Goal: Check status: Check status

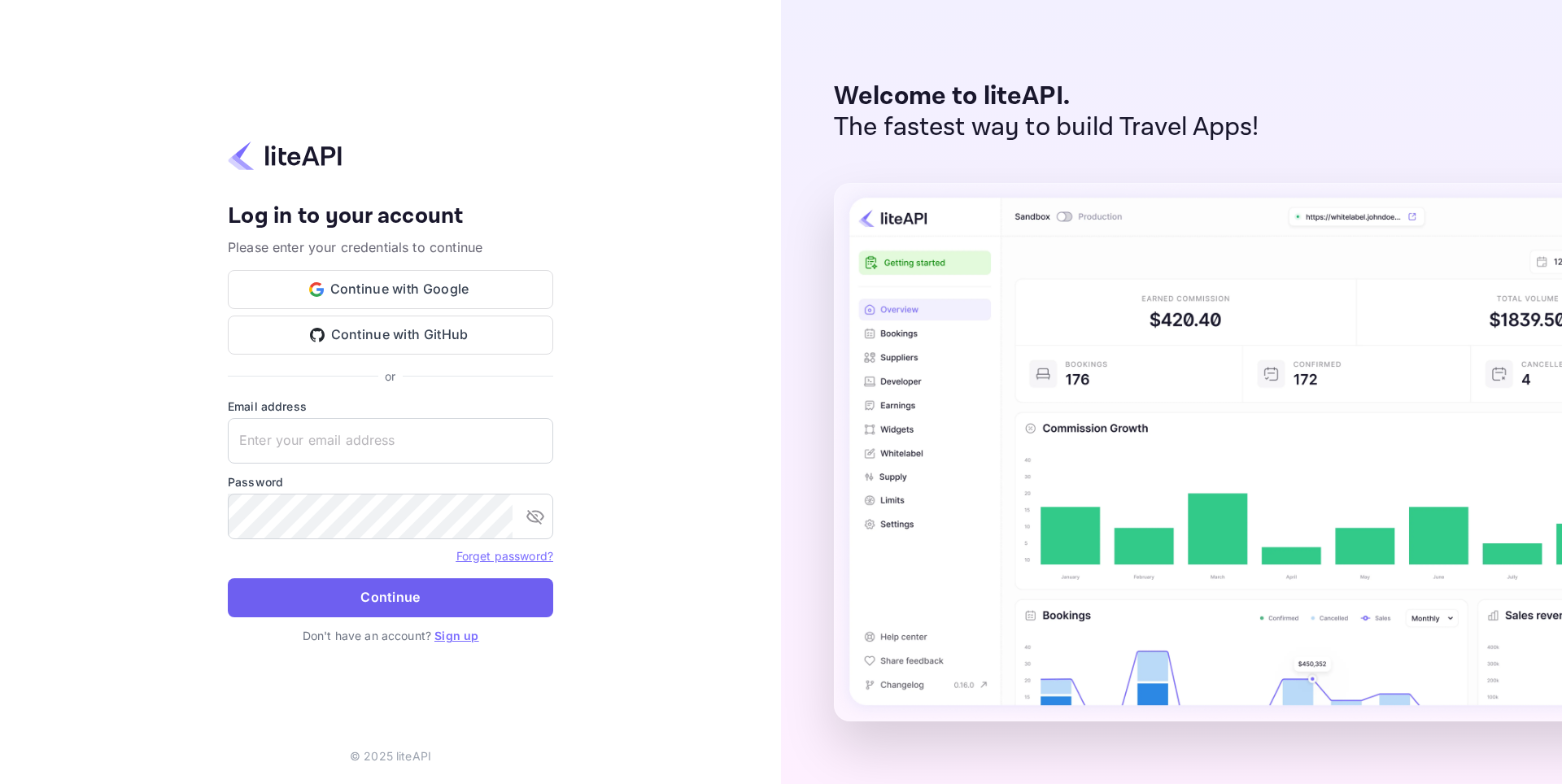
type input "[EMAIL_ADDRESS][DOMAIN_NAME]"
click at [343, 593] on button "Continue" at bounding box center [390, 597] width 325 height 39
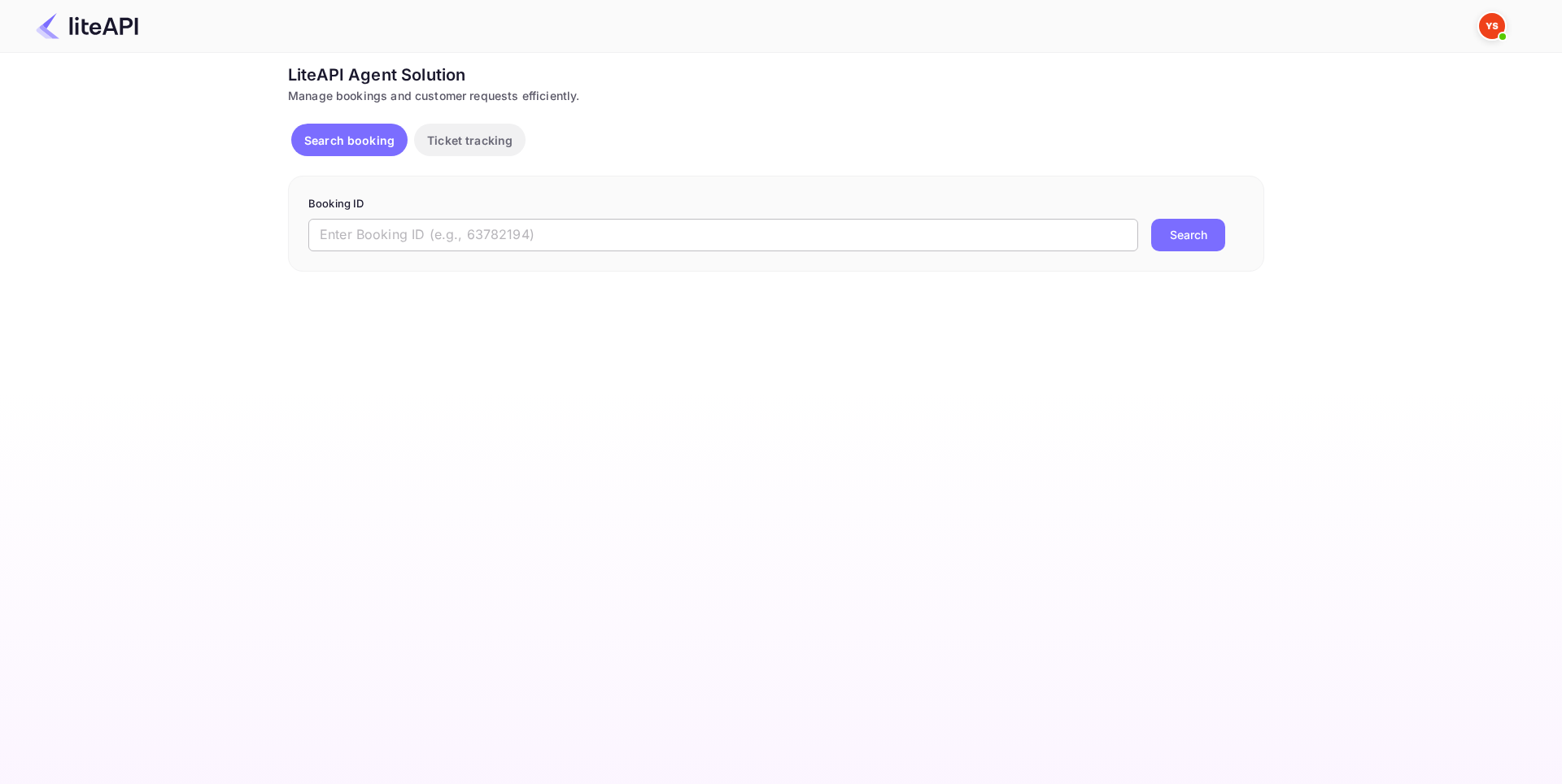
click at [382, 224] on input "text" at bounding box center [723, 235] width 830 height 32
paste input "6753818"
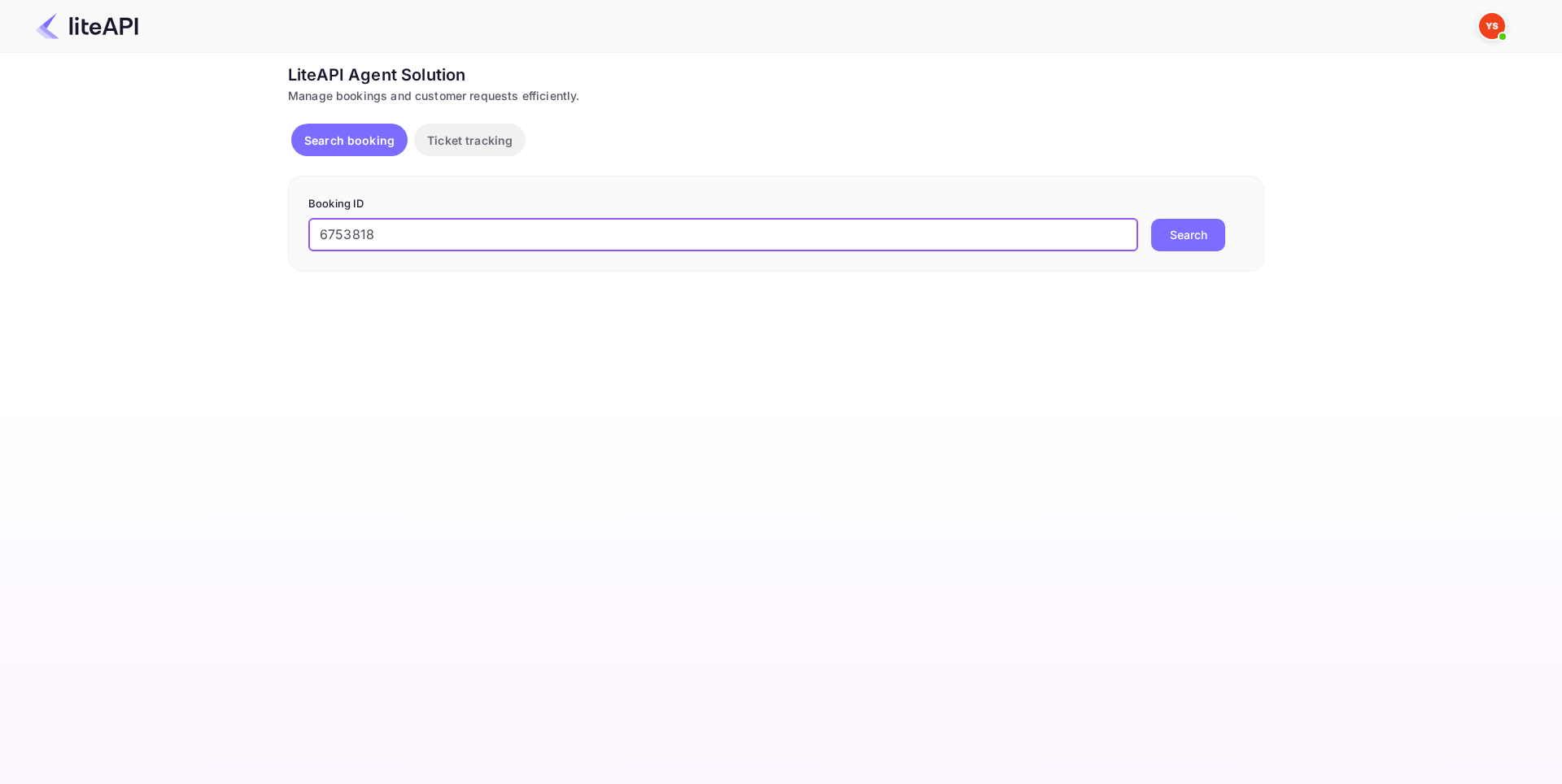
type input "6753818"
click at [1152, 230] on button "Search" at bounding box center [1188, 235] width 74 height 32
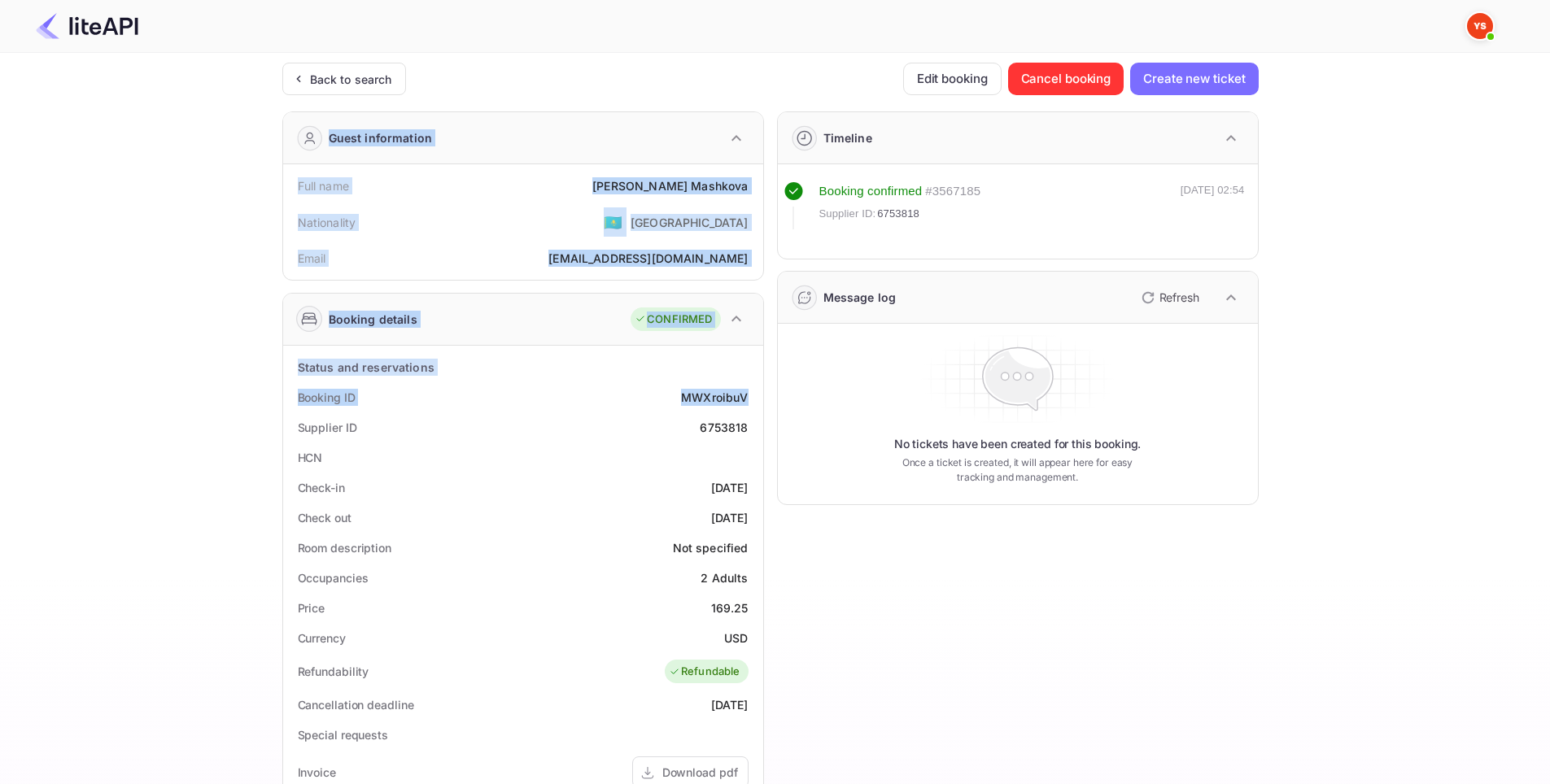
drag, startPoint x: 677, startPoint y: 387, endPoint x: 748, endPoint y: 389, distance: 71.0
drag, startPoint x: 641, startPoint y: 376, endPoint x: 650, endPoint y: 378, distance: 9.2
click at [641, 376] on div "Status and reservations" at bounding box center [523, 366] width 467 height 30
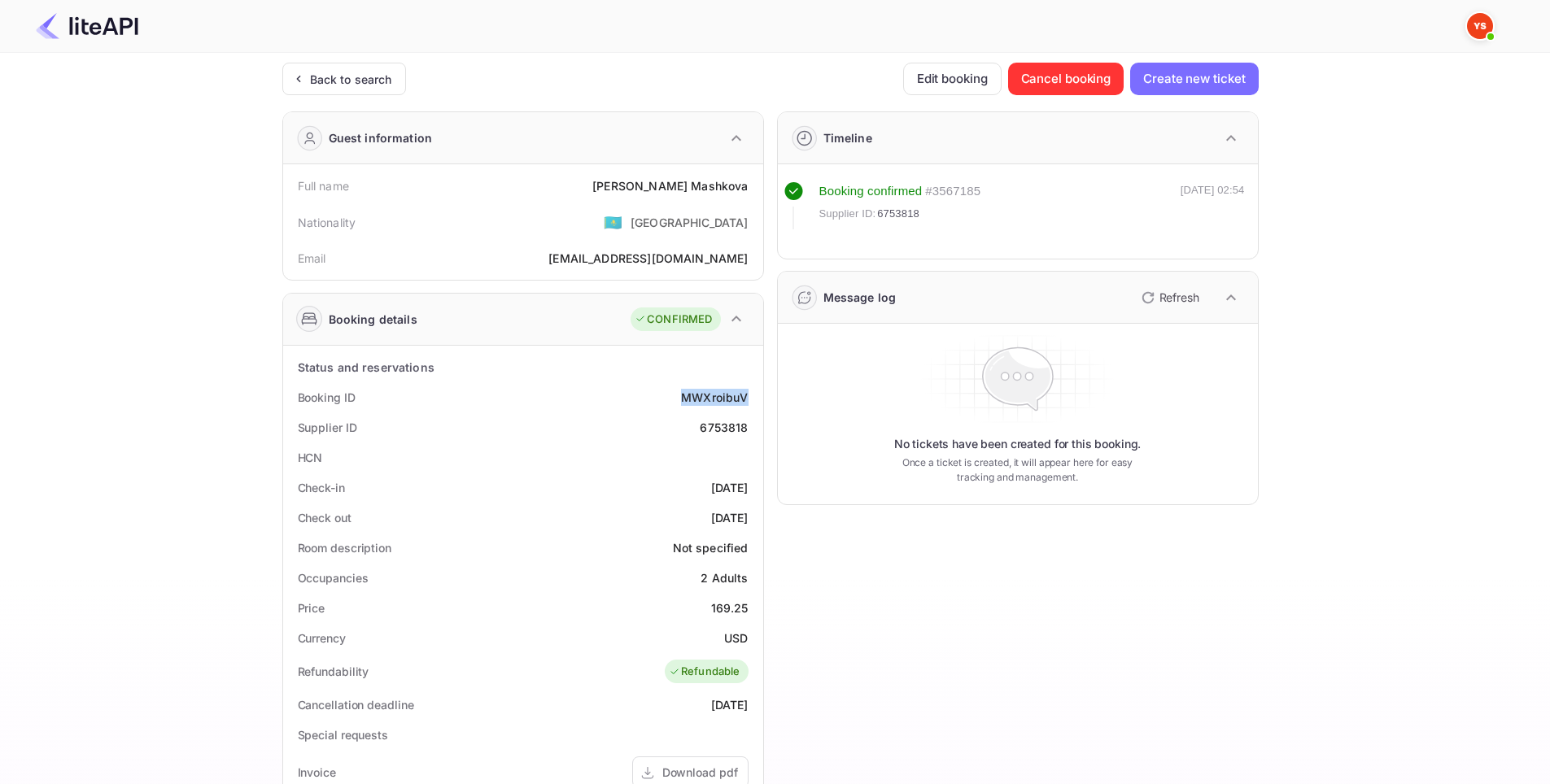
drag, startPoint x: 705, startPoint y: 392, endPoint x: 754, endPoint y: 395, distance: 49.1
click at [754, 395] on div "Booking ID MWXroibuV" at bounding box center [523, 397] width 467 height 30
copy div "MWXroibuV"
drag, startPoint x: 688, startPoint y: 421, endPoint x: 748, endPoint y: 427, distance: 60.3
click at [748, 427] on div "Supplier ID 6753818" at bounding box center [523, 427] width 467 height 30
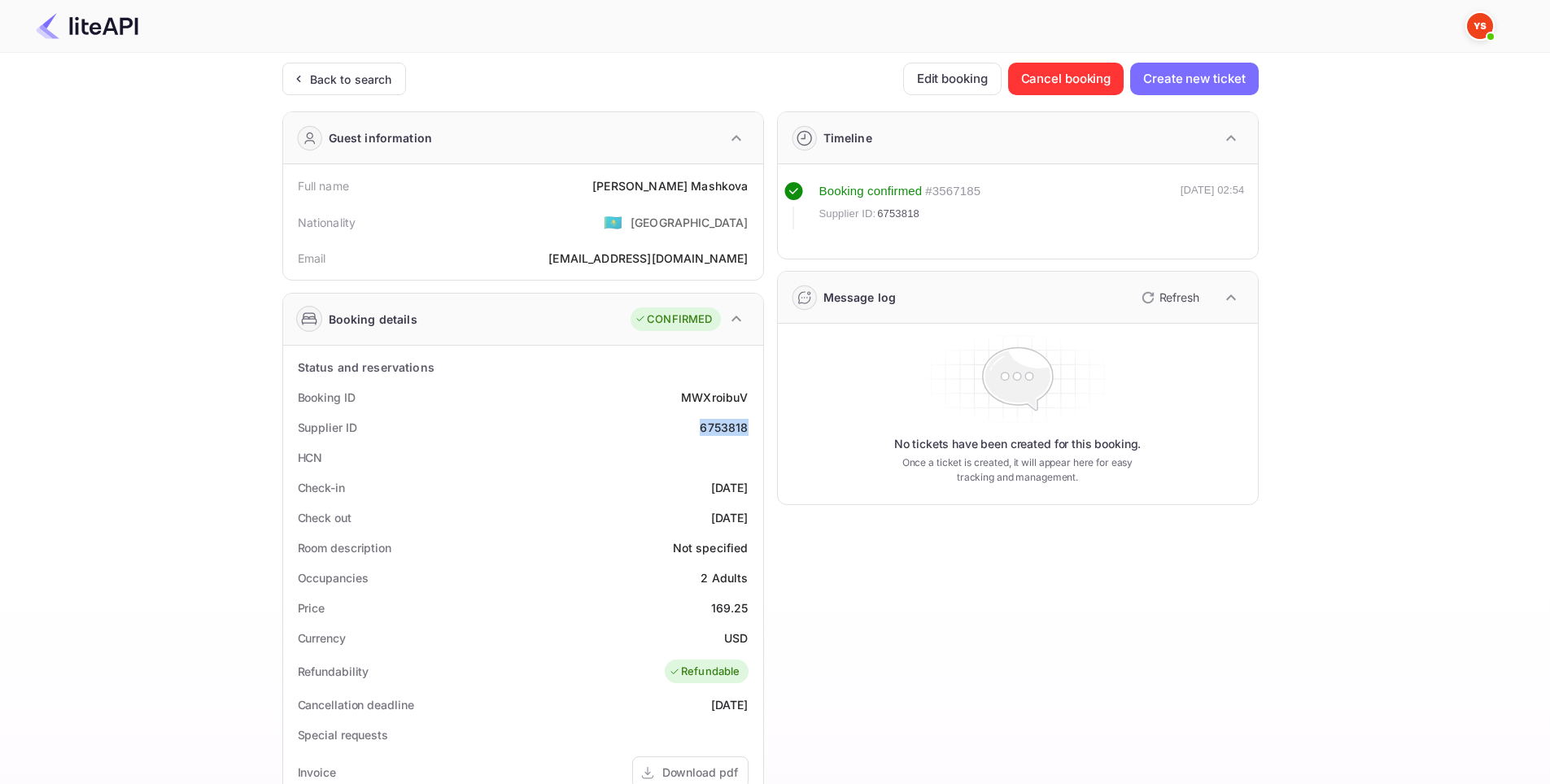
copy div "6753818"
drag, startPoint x: 650, startPoint y: 180, endPoint x: 752, endPoint y: 180, distance: 102.0
click at [752, 180] on div "Full name Elizaveta Mashkova" at bounding box center [523, 185] width 467 height 30
copy div "Elizaveta Mashkova"
drag, startPoint x: 681, startPoint y: 491, endPoint x: 756, endPoint y: 486, distance: 75.2
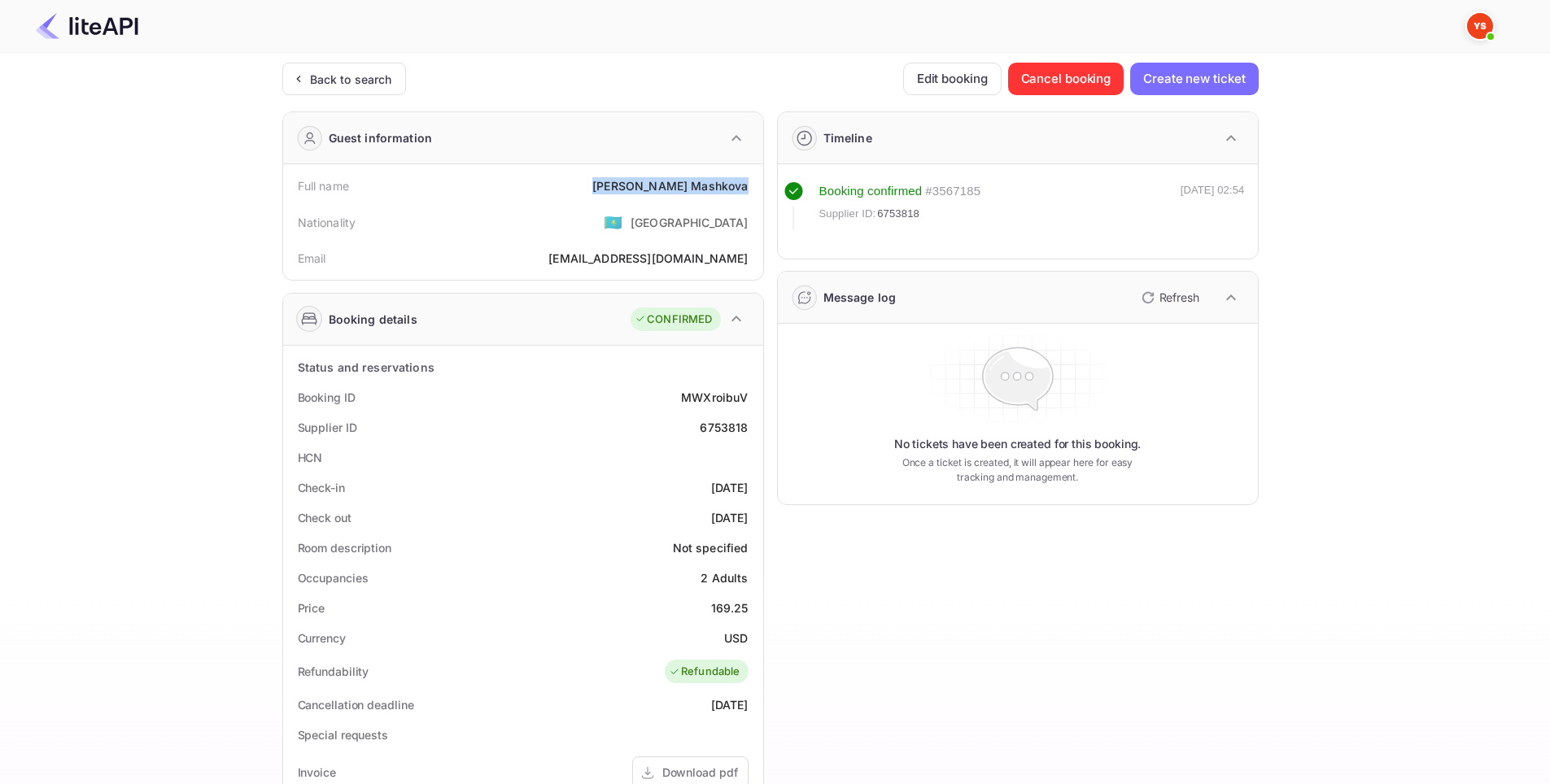
click at [756, 486] on div "Check-in 2025-08-24" at bounding box center [523, 487] width 467 height 30
copy div "2025-08-24"
drag, startPoint x: 682, startPoint y: 523, endPoint x: 754, endPoint y: 510, distance: 73.2
click at [754, 510] on div "Check out 2025-08-26" at bounding box center [523, 517] width 467 height 30
copy div "2025-08-26"
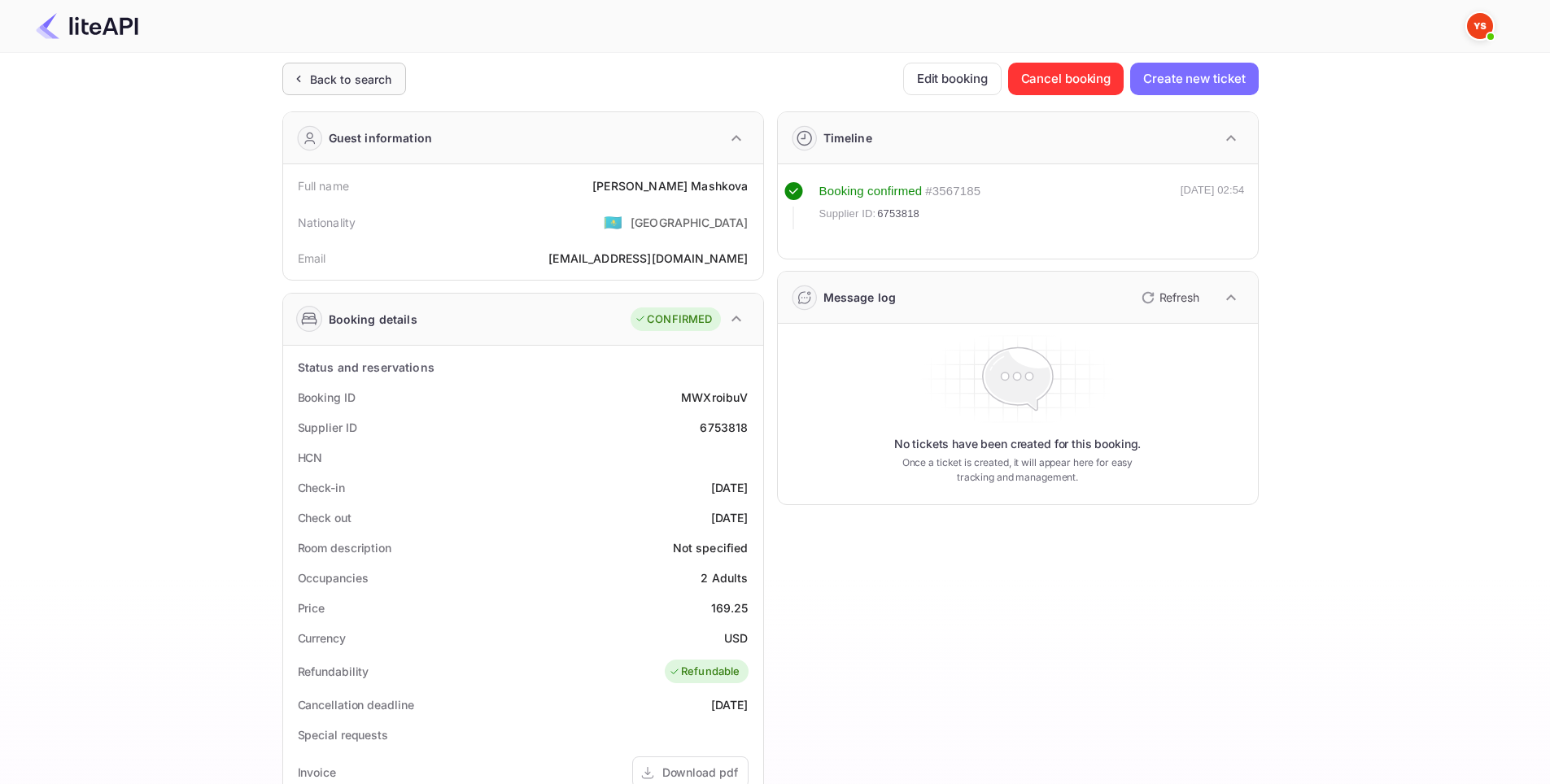
click at [328, 84] on div "Back to search" at bounding box center [350, 79] width 82 height 17
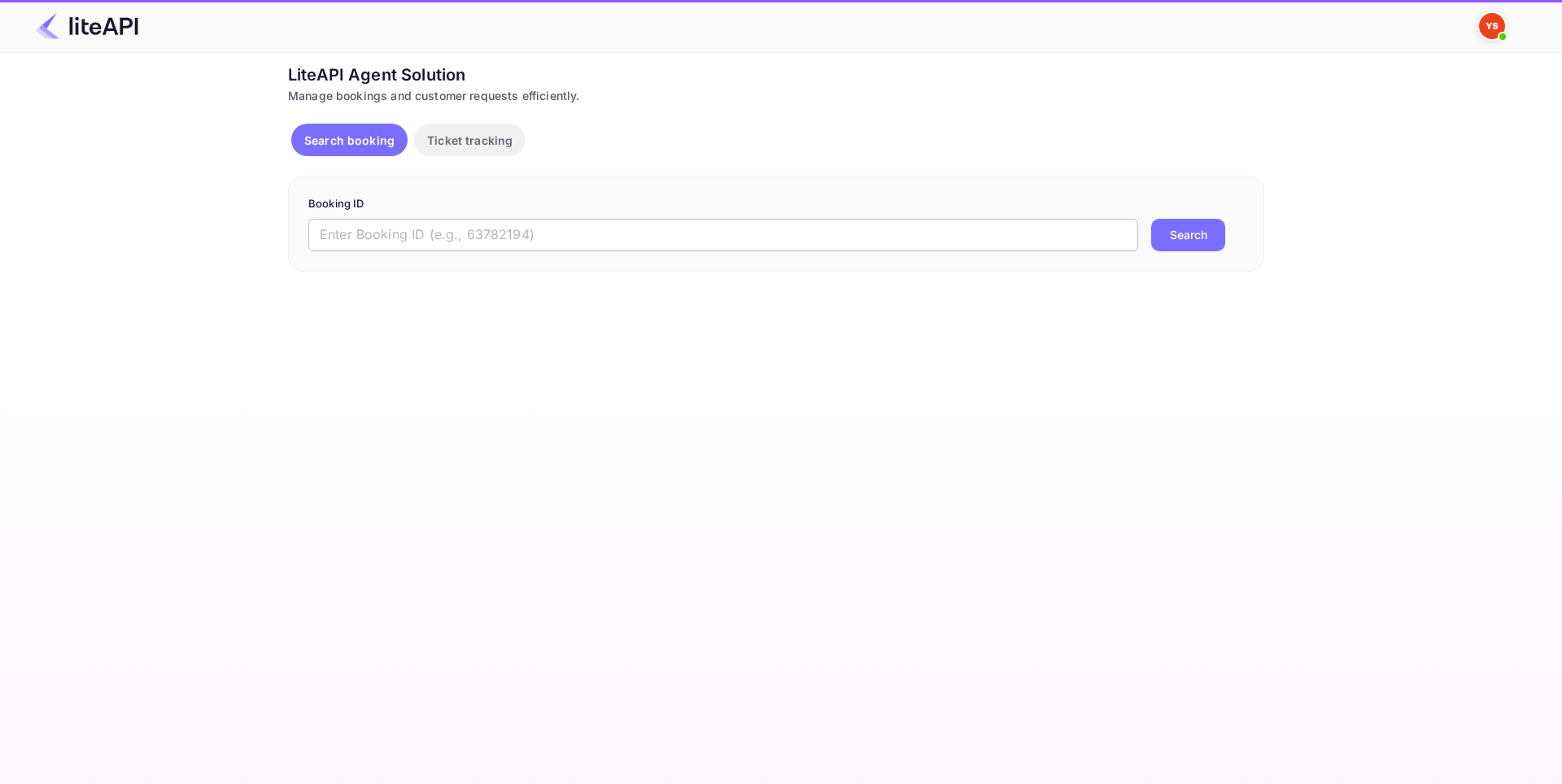
click at [459, 246] on input "text" at bounding box center [723, 235] width 830 height 32
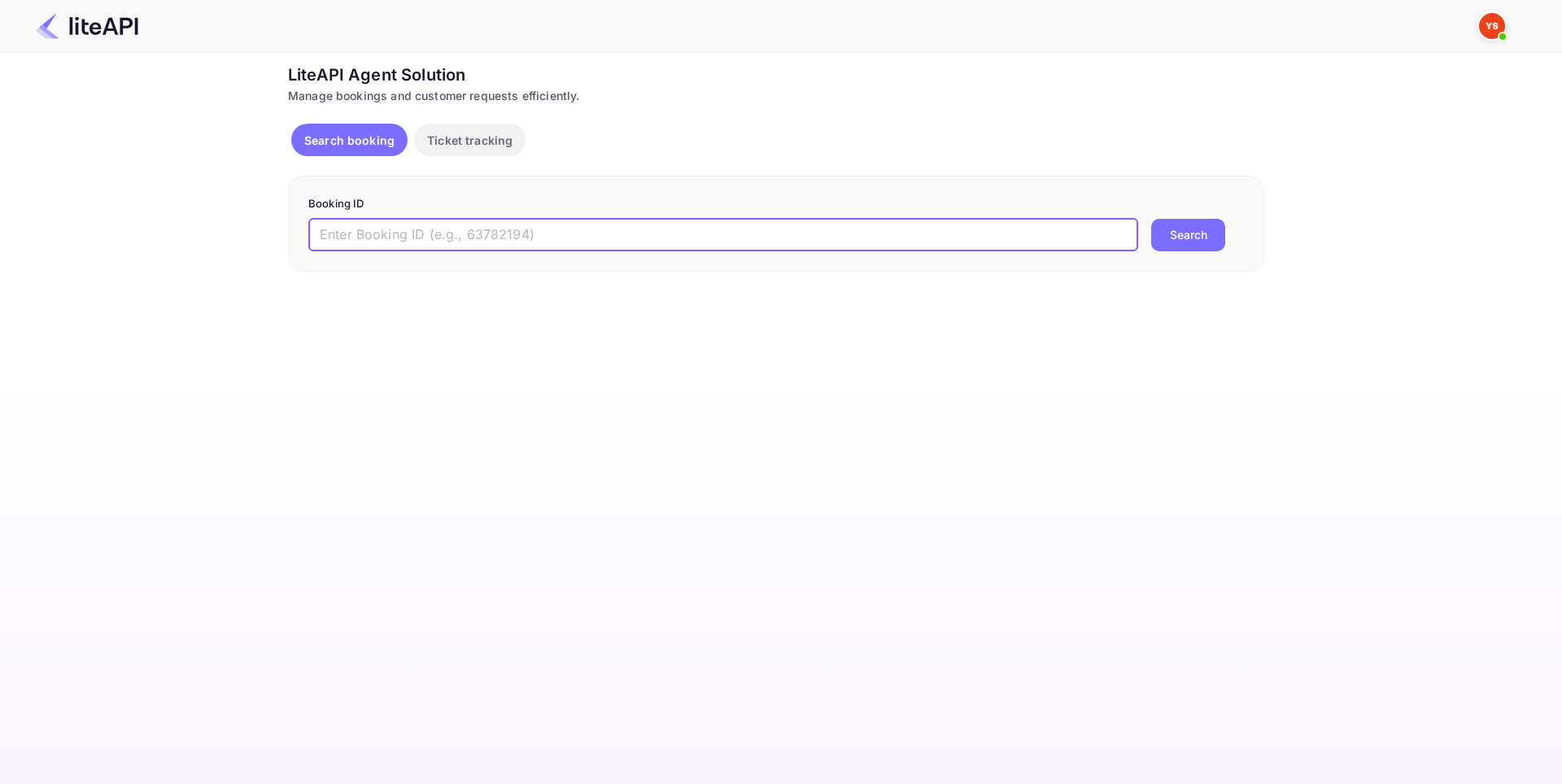
paste input "6753730"
type input "6753730"
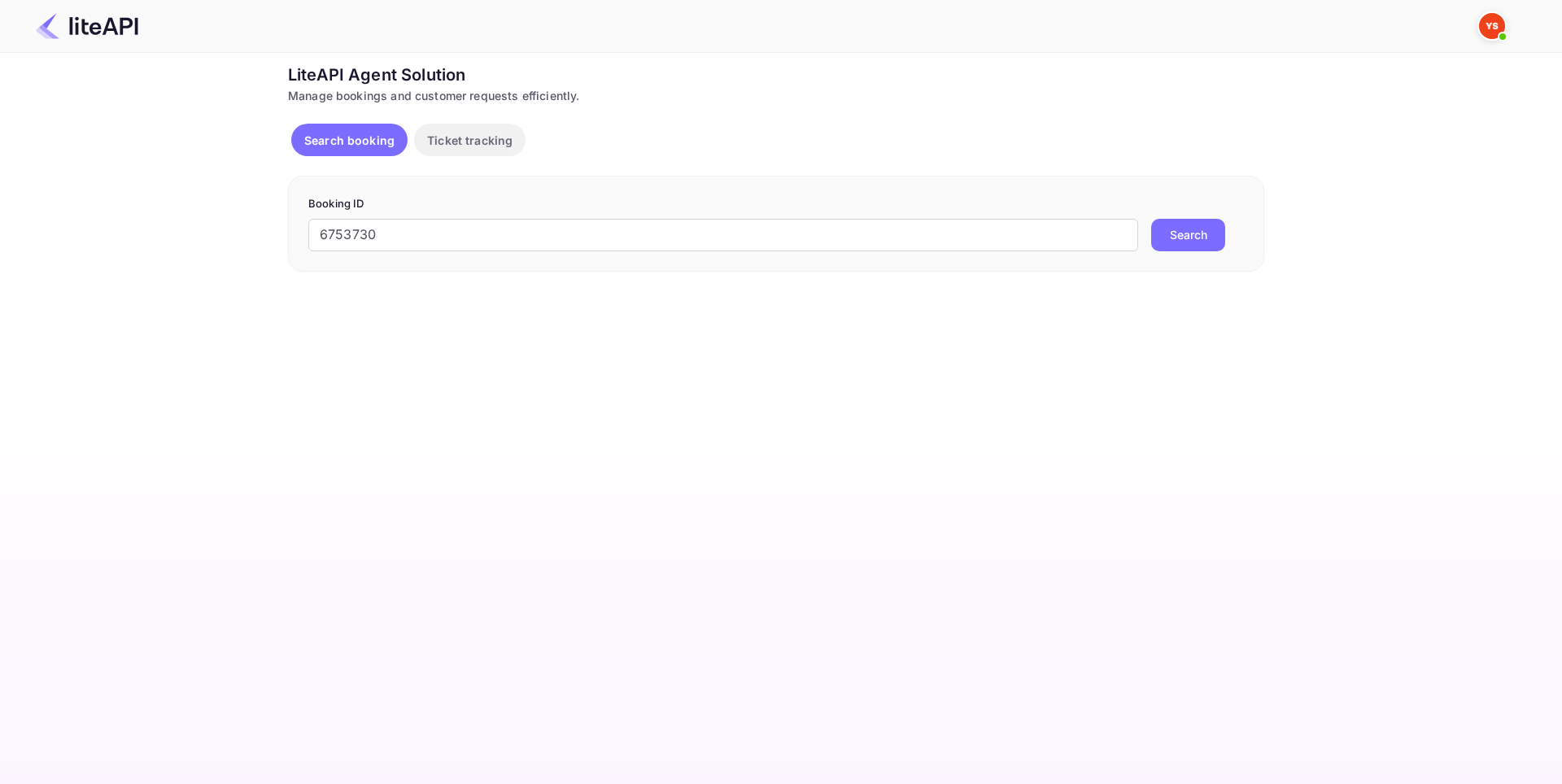
click at [1199, 236] on button "Search" at bounding box center [1188, 235] width 74 height 32
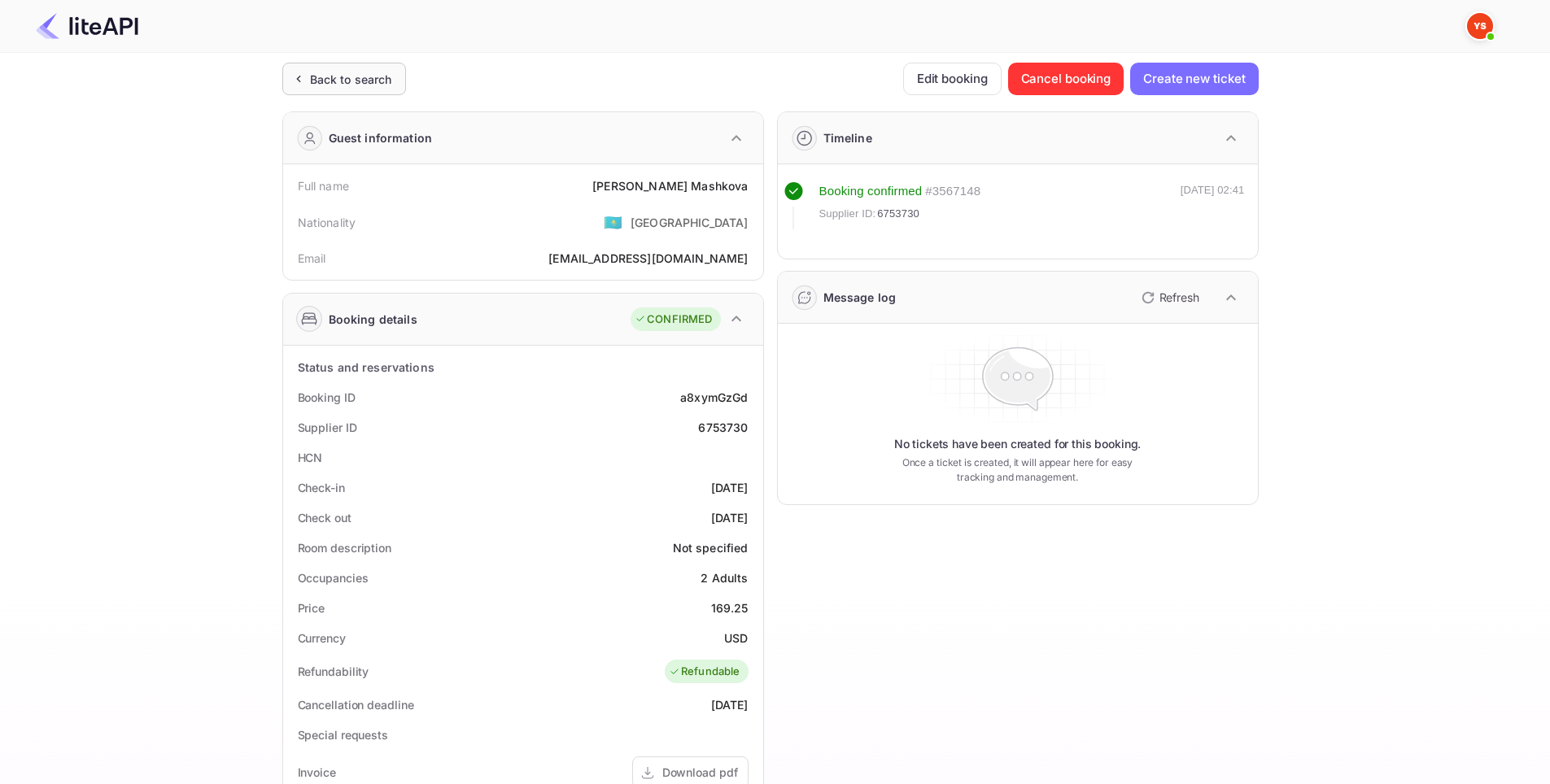
click at [391, 83] on div "Back to search" at bounding box center [350, 79] width 82 height 17
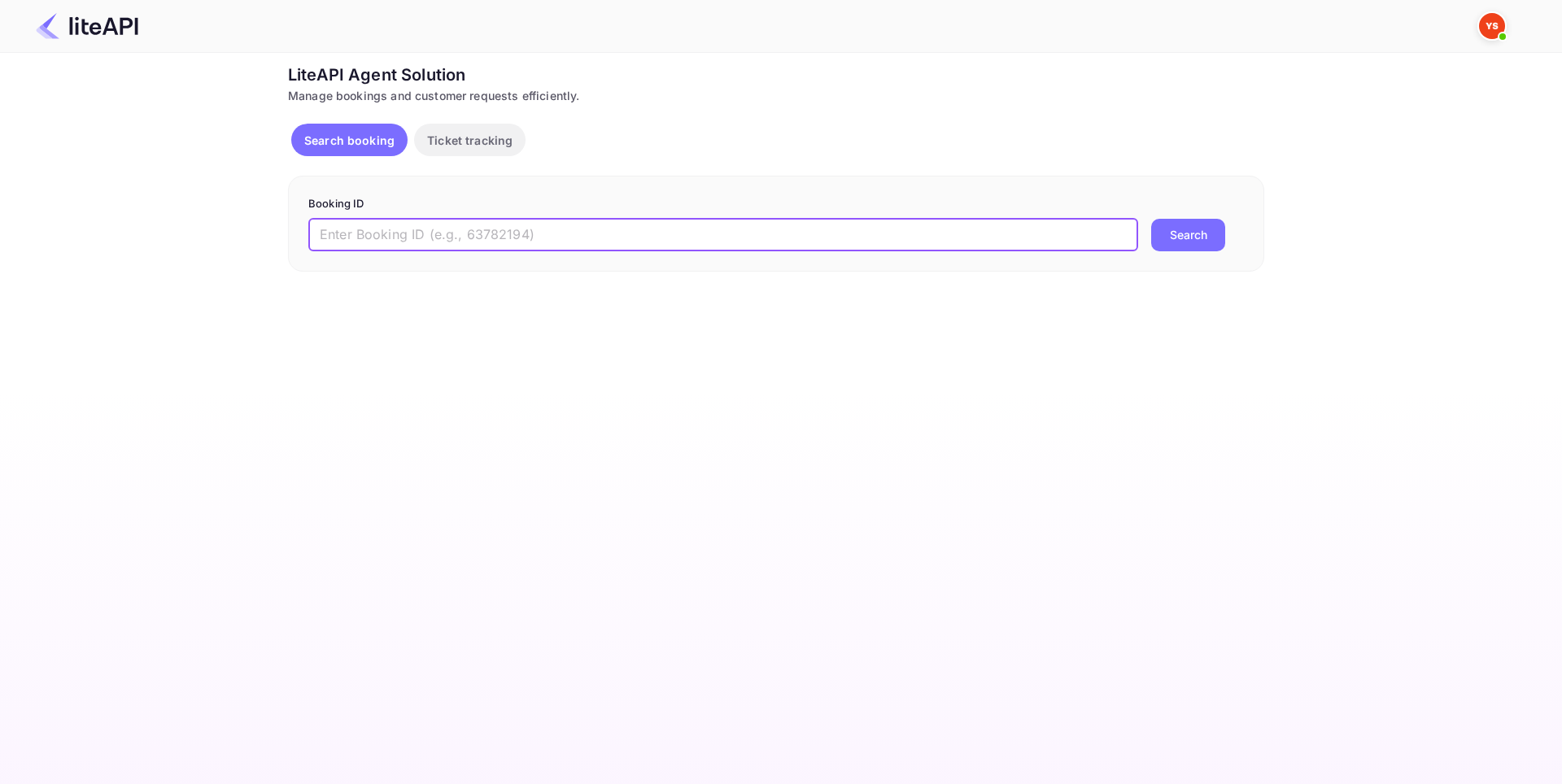
click at [535, 230] on input "text" at bounding box center [723, 235] width 830 height 32
paste input "6753730"
type input "6753730"
click at [1196, 231] on button "Search" at bounding box center [1188, 235] width 74 height 32
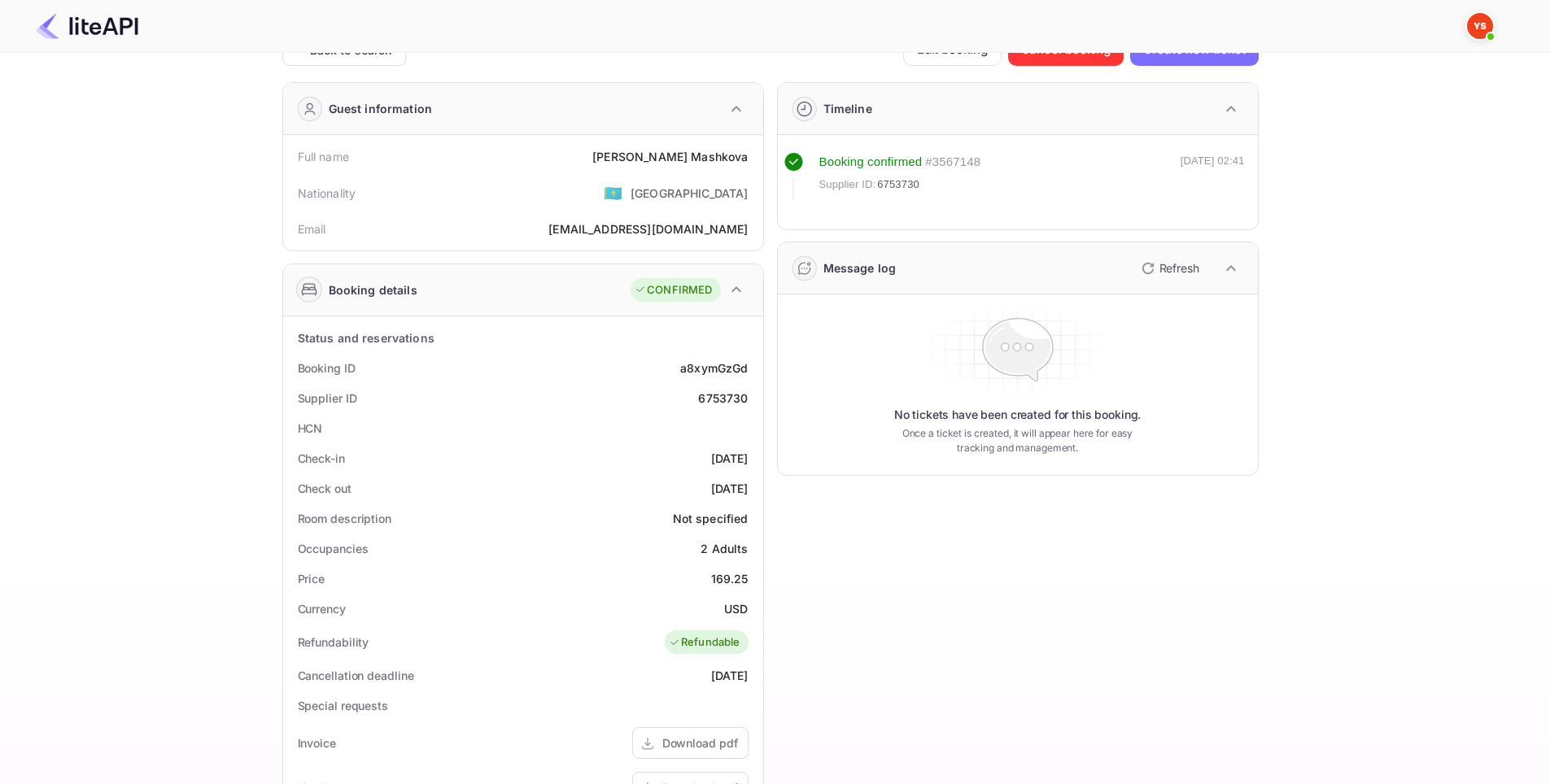
scroll to position [81, 0]
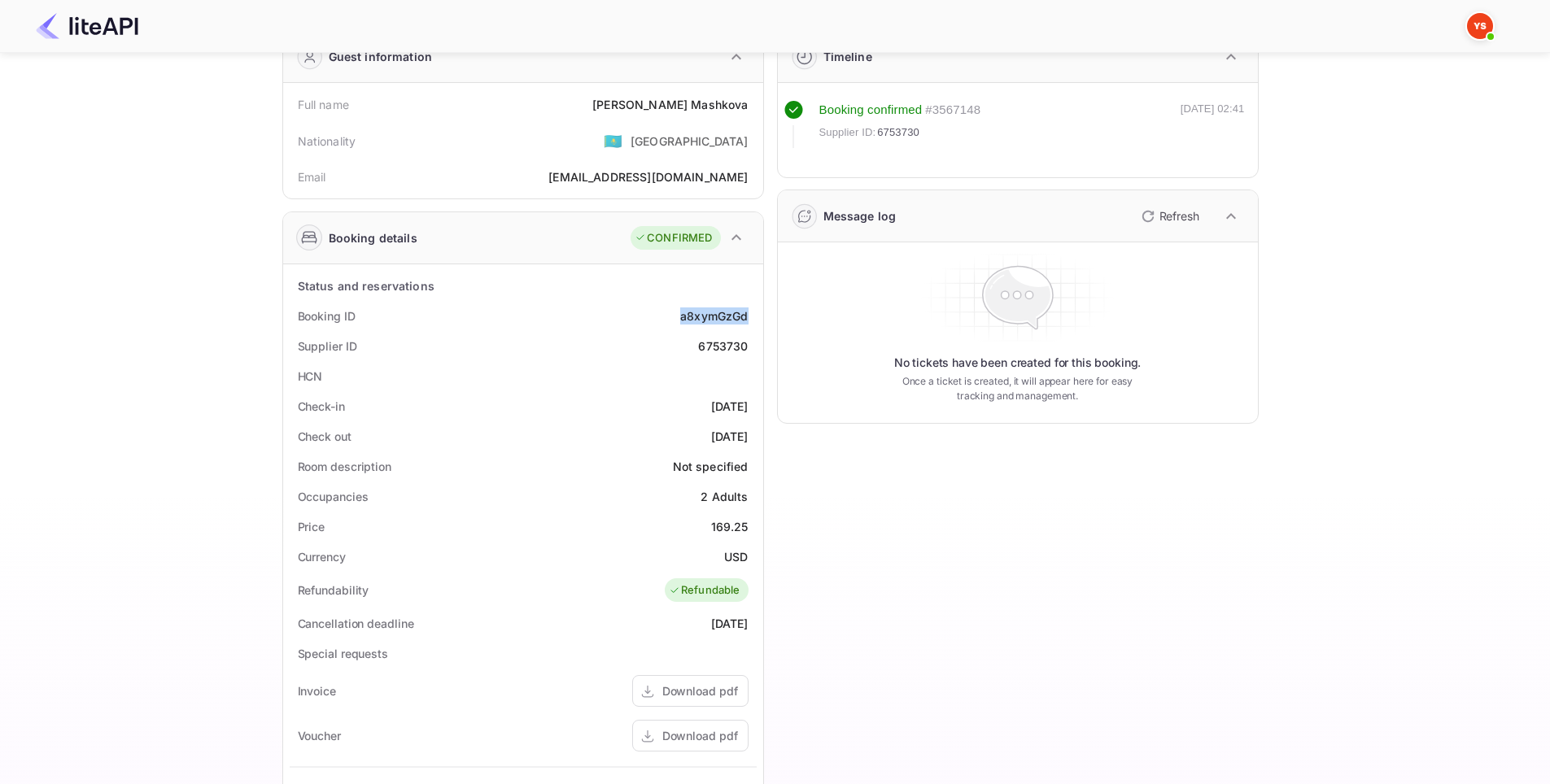
drag, startPoint x: 688, startPoint y: 313, endPoint x: 757, endPoint y: 313, distance: 69.0
click at [757, 313] on div "Status and reservations Booking ID a8xymGzGd Supplier ID 6753730 HCN Check-in 2…" at bounding box center [522, 667] width 480 height 806
copy div "a8xymGzGd"
drag, startPoint x: 730, startPoint y: 348, endPoint x: 752, endPoint y: 343, distance: 22.6
click at [752, 343] on div "Supplier ID 6753730" at bounding box center [523, 346] width 467 height 30
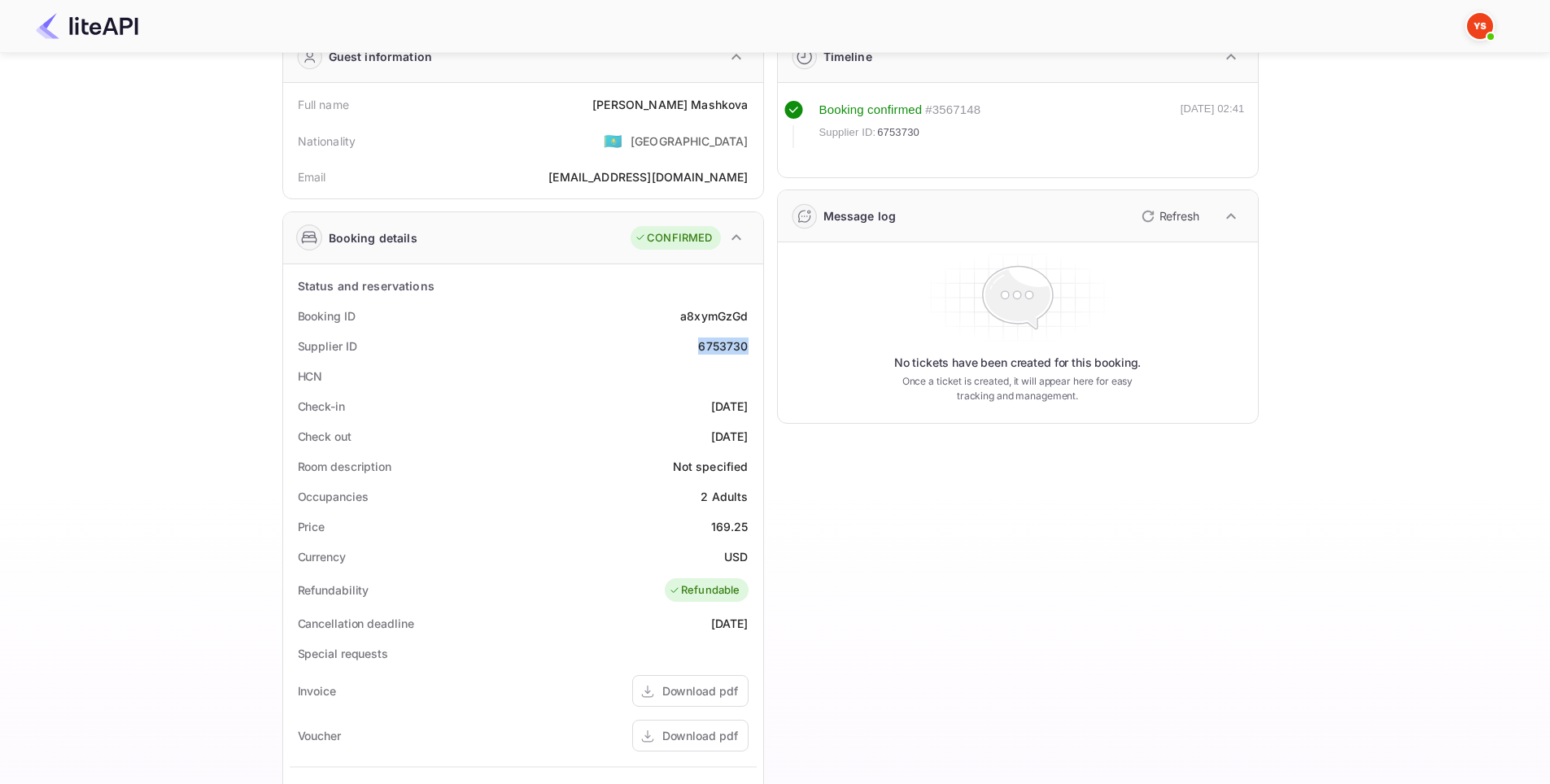
copy div "6753730"
drag, startPoint x: 651, startPoint y: 102, endPoint x: 757, endPoint y: 100, distance: 106.0
click at [757, 100] on div "Full name Elena Mashkova Nationality 🇰🇿 Kazakhstan Email e.mashkova@uniquefabri…" at bounding box center [522, 140] width 480 height 115
copy div "Elena Mashkova"
drag, startPoint x: 717, startPoint y: 405, endPoint x: 750, endPoint y: 400, distance: 33.4
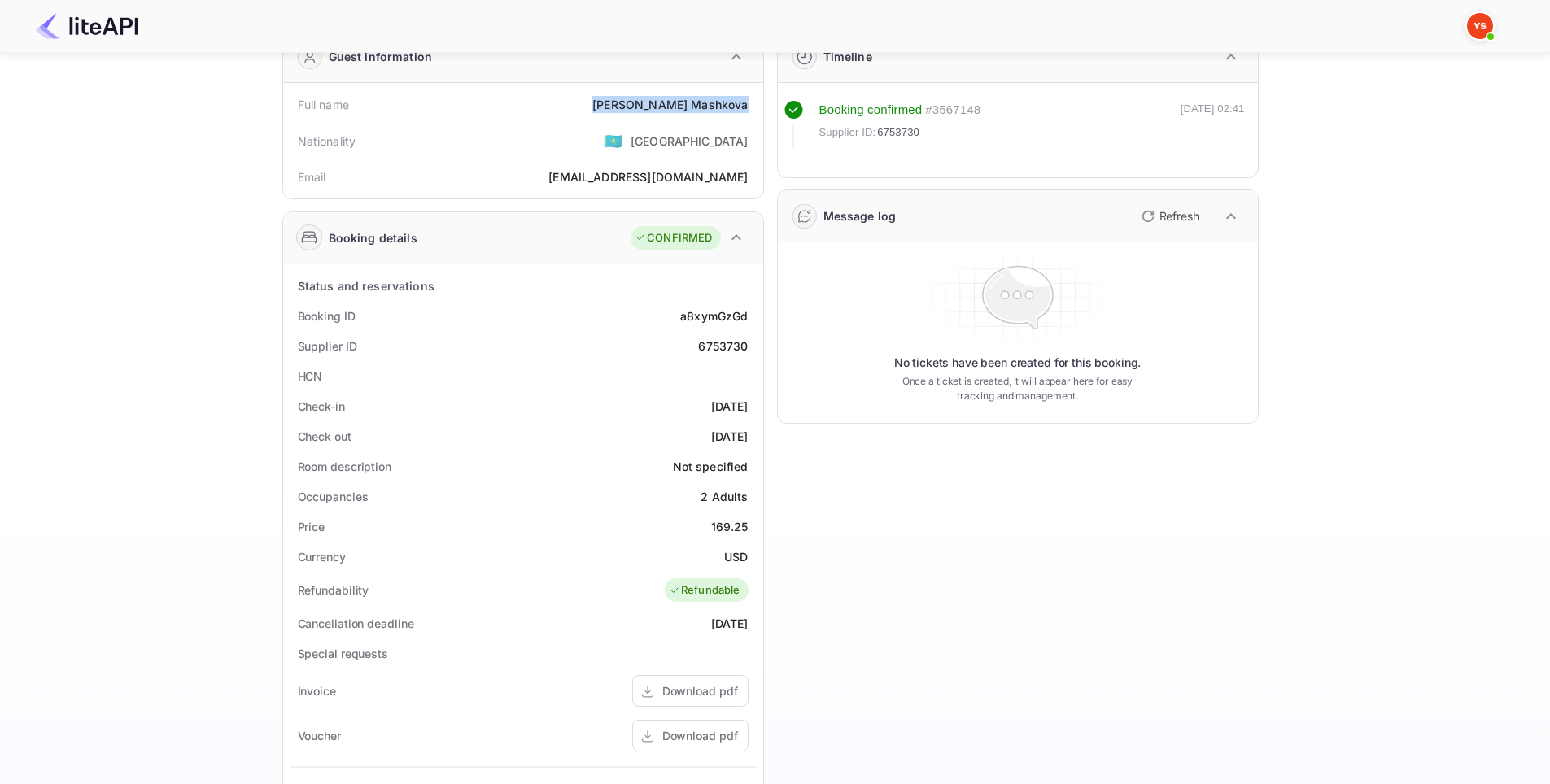
click at [750, 400] on div "Check-in 2025-08-24" at bounding box center [523, 406] width 467 height 30
copy div "2025-08-24"
drag, startPoint x: 671, startPoint y: 437, endPoint x: 754, endPoint y: 436, distance: 83.0
click at [754, 436] on div "Check out 2025-08-26" at bounding box center [523, 436] width 467 height 30
copy div "2025-08-26"
